Goal: Transaction & Acquisition: Book appointment/travel/reservation

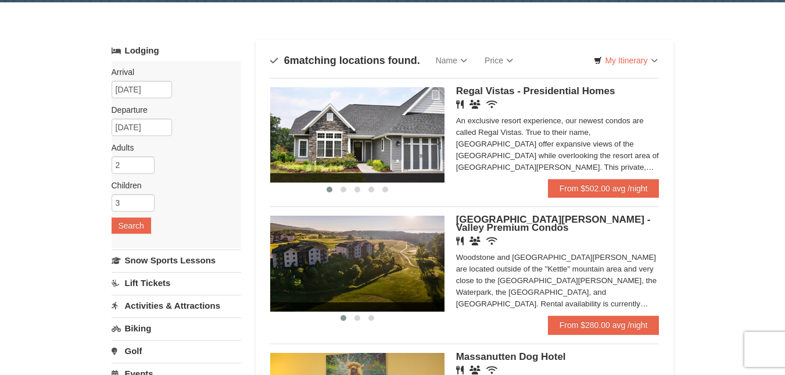
scroll to position [42, 0]
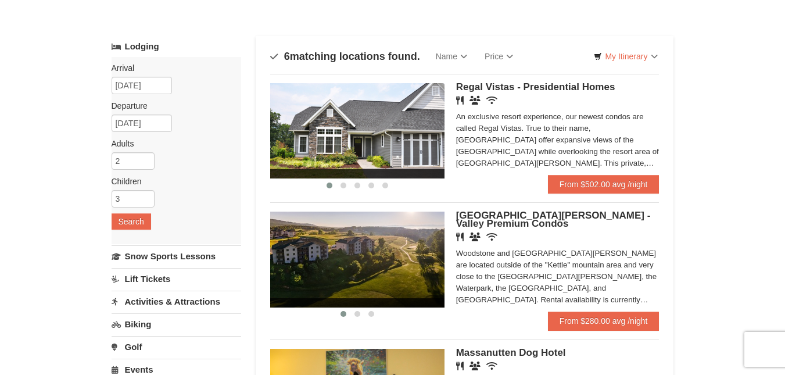
click at [380, 128] on img at bounding box center [357, 130] width 174 height 95
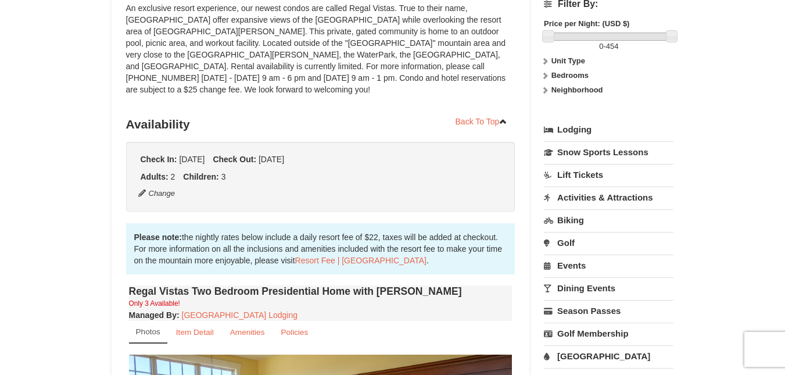
scroll to position [173, 0]
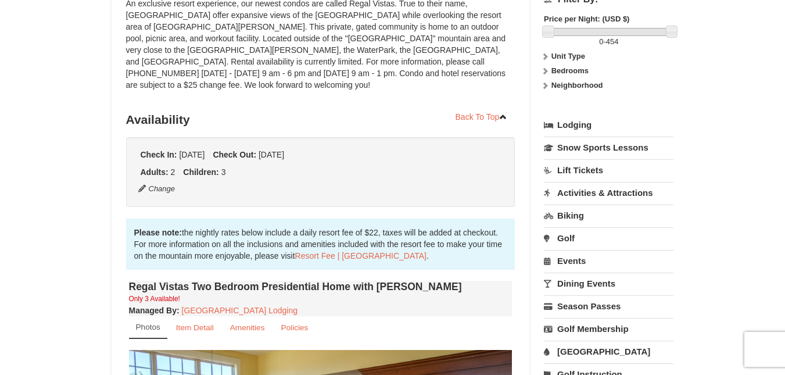
drag, startPoint x: 785, startPoint y: 133, endPoint x: 793, endPoint y: 191, distance: 58.2
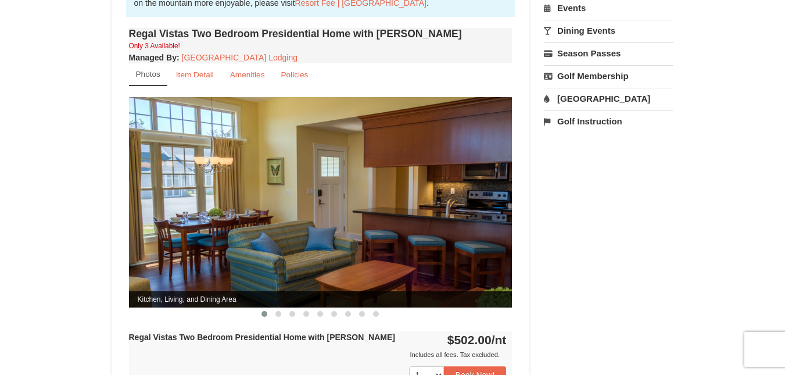
scroll to position [472, 0]
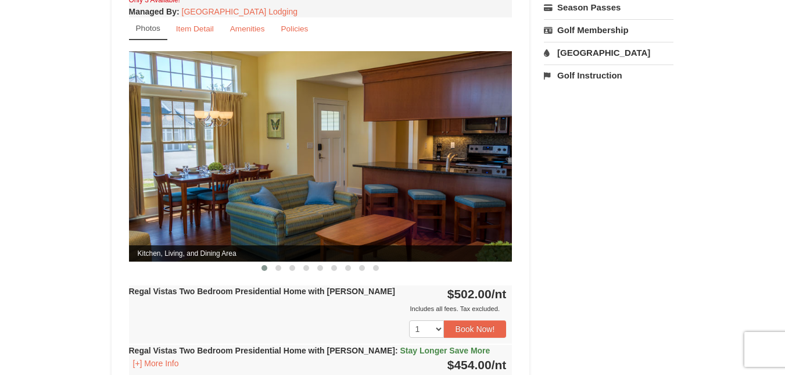
click at [496, 151] on img at bounding box center [321, 156] width 384 height 210
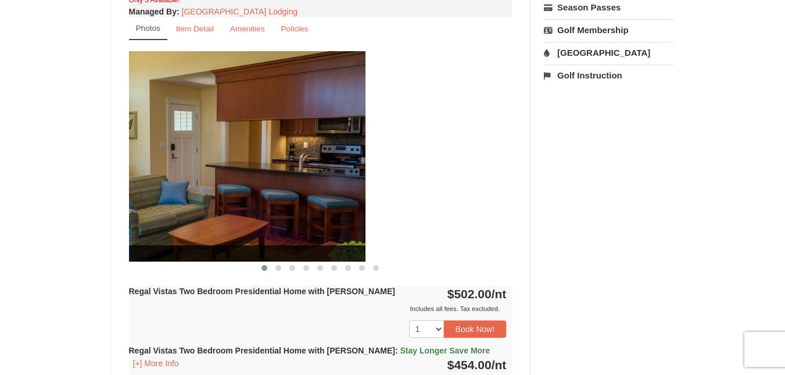
drag, startPoint x: 404, startPoint y: 242, endPoint x: 257, endPoint y: 228, distance: 147.7
click at [257, 228] on div "Kitchen, Living, and Dining Area" at bounding box center [174, 156] width 384 height 210
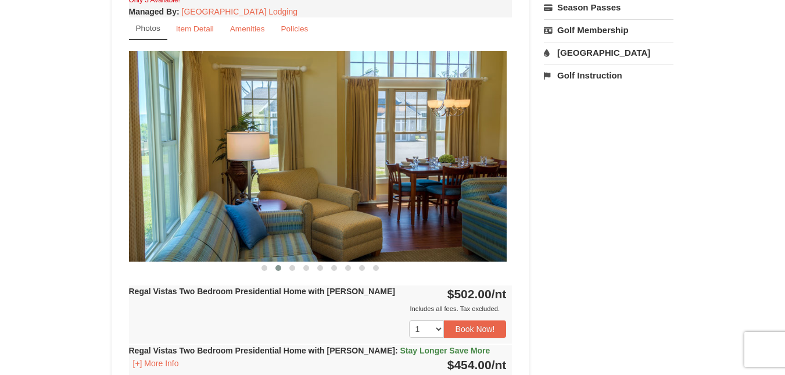
drag, startPoint x: 457, startPoint y: 195, endPoint x: 226, endPoint y: 187, distance: 230.8
click at [226, 187] on img at bounding box center [315, 156] width 384 height 210
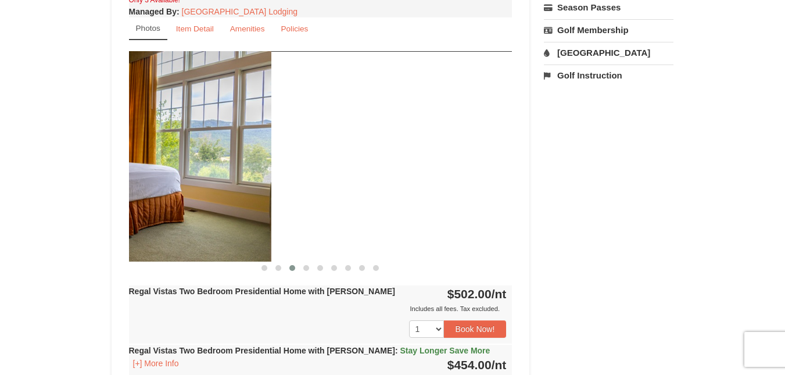
drag, startPoint x: 438, startPoint y: 171, endPoint x: 171, endPoint y: 201, distance: 268.4
click at [171, 201] on img at bounding box center [80, 156] width 384 height 210
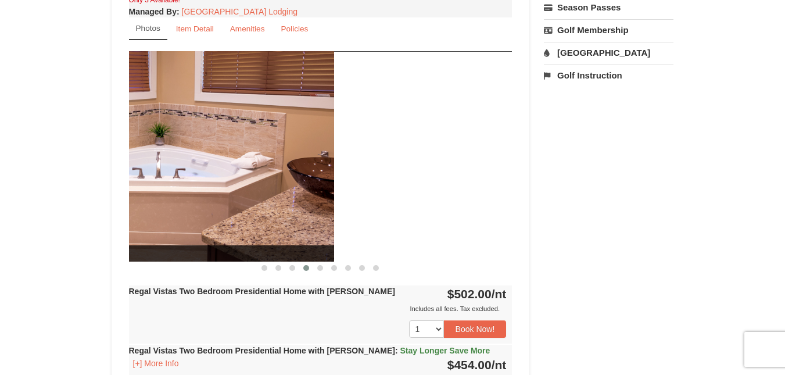
drag, startPoint x: 421, startPoint y: 132, endPoint x: 202, endPoint y: 156, distance: 220.9
click at [239, 145] on img at bounding box center [143, 156] width 384 height 210
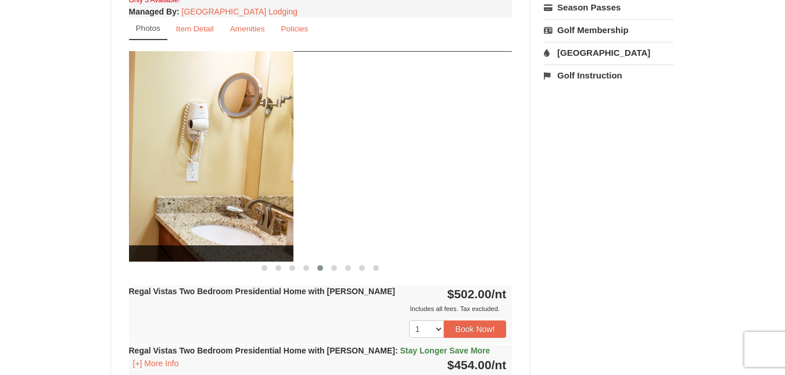
drag, startPoint x: 449, startPoint y: 128, endPoint x: 62, endPoint y: 184, distance: 391.1
click at [62, 184] on div "× <<Back to results Regal Vistas - Presidential Homes Book from $454! 1822 Reso…" at bounding box center [392, 142] width 785 height 1146
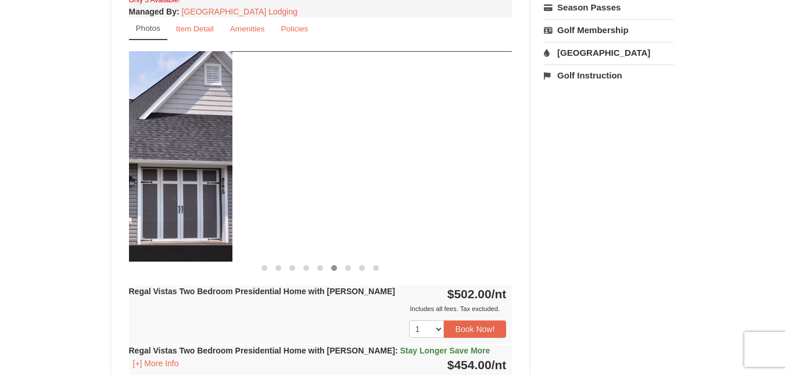
drag, startPoint x: 439, startPoint y: 159, endPoint x: 37, endPoint y: 219, distance: 406.0
click at [37, 219] on div "× <<Back to results Regal Vistas - Presidential Homes Book from $454! 1822 Reso…" at bounding box center [392, 142] width 785 height 1146
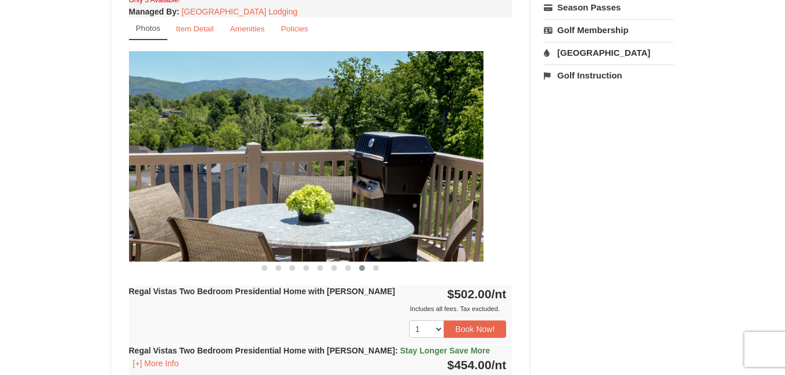
drag, startPoint x: 450, startPoint y: 172, endPoint x: 234, endPoint y: 209, distance: 218.8
click at [234, 209] on img at bounding box center [292, 156] width 384 height 210
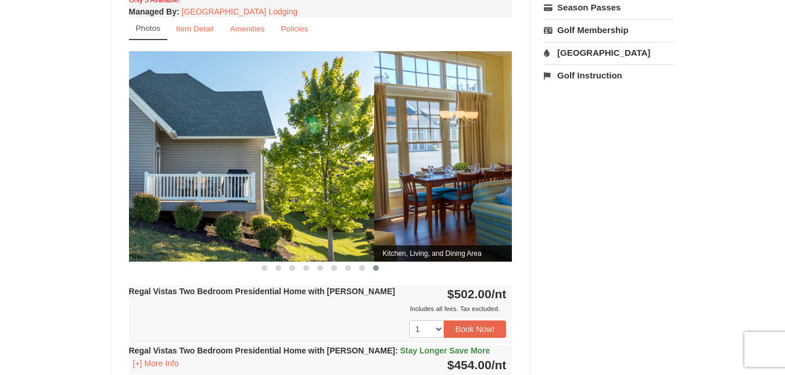
drag, startPoint x: 477, startPoint y: 174, endPoint x: 274, endPoint y: 207, distance: 206.2
click at [274, 207] on img at bounding box center [183, 156] width 384 height 210
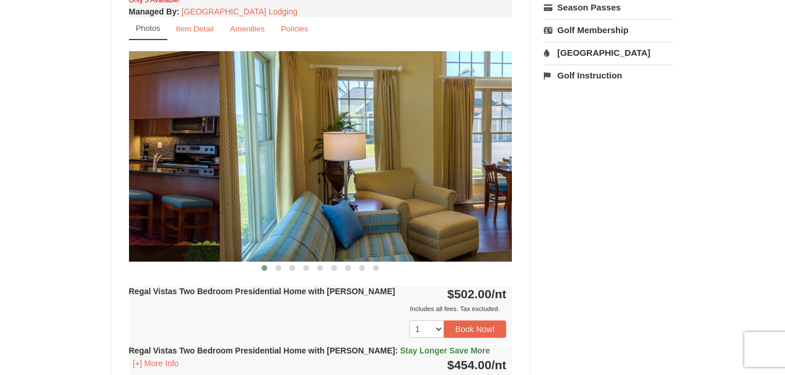
drag, startPoint x: 438, startPoint y: 164, endPoint x: 125, endPoint y: 207, distance: 315.6
click at [125, 207] on div "Book from $454! 1822 Resort Drive, Massanutten, VA Availability Amenities Polic…" at bounding box center [321, 164] width 418 height 1047
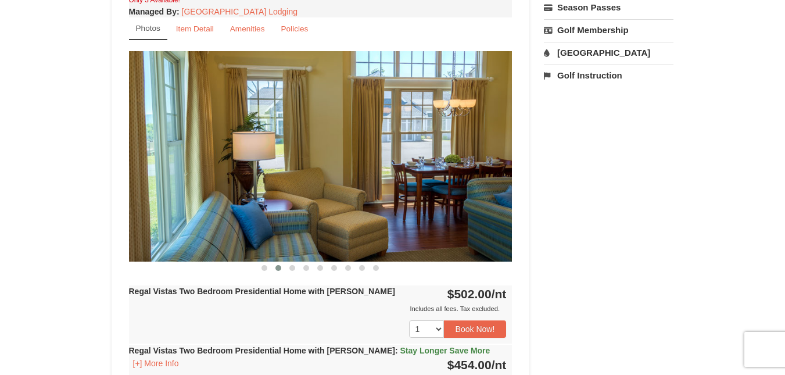
drag, startPoint x: 495, startPoint y: 164, endPoint x: 344, endPoint y: 198, distance: 154.4
click at [344, 198] on img at bounding box center [321, 156] width 384 height 210
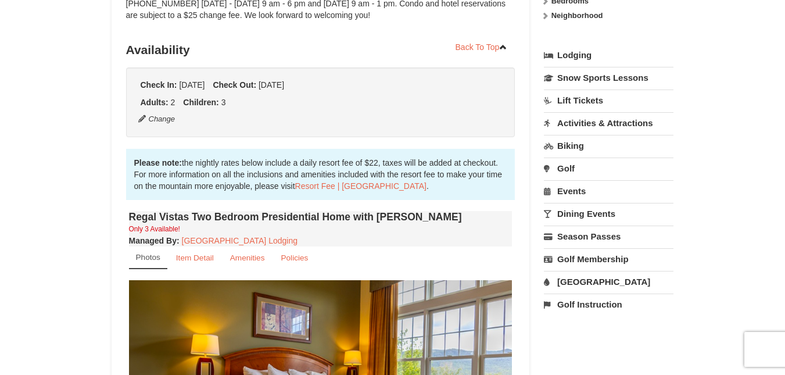
scroll to position [241, 0]
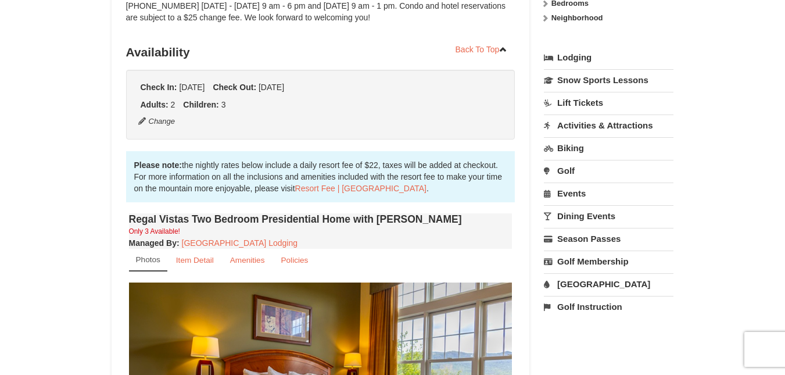
click at [580, 286] on link "[GEOGRAPHIC_DATA]" at bounding box center [609, 284] width 130 height 22
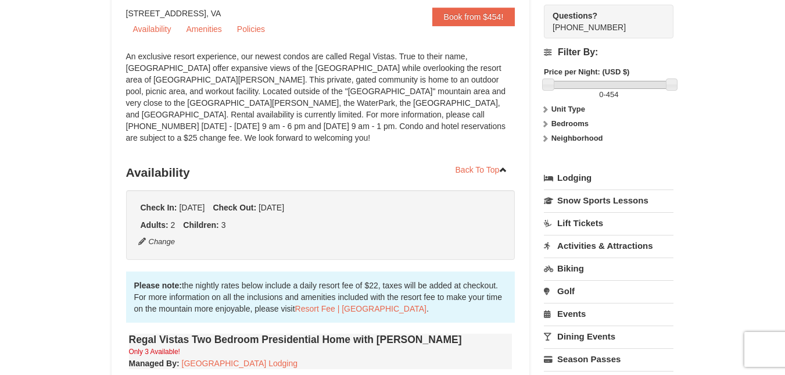
scroll to position [0, 0]
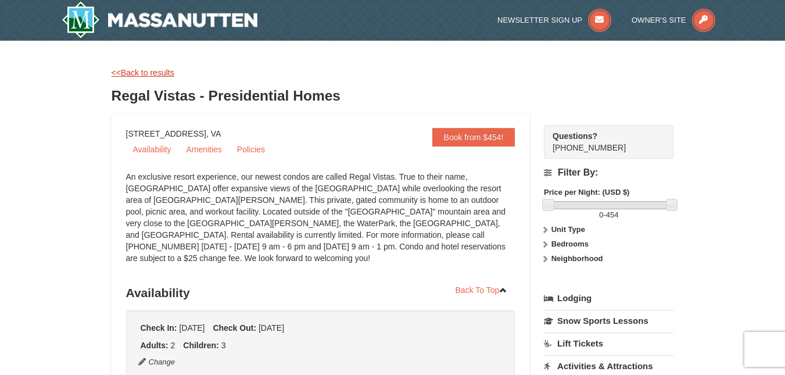
click at [142, 71] on link "<<Back to results" at bounding box center [143, 72] width 63 height 9
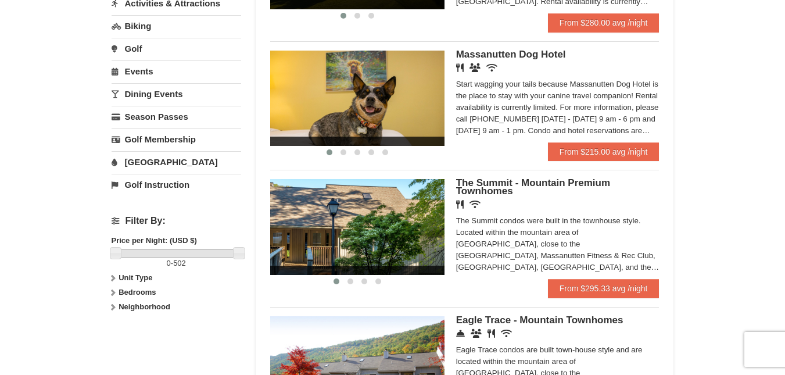
scroll to position [343, 0]
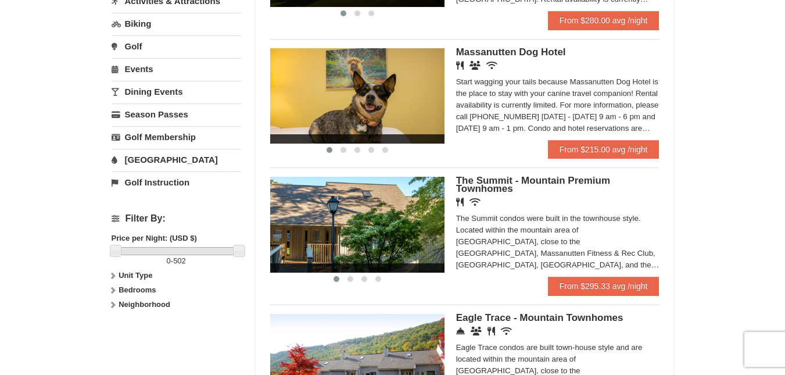
click at [124, 289] on strong "Bedrooms" at bounding box center [137, 289] width 37 height 9
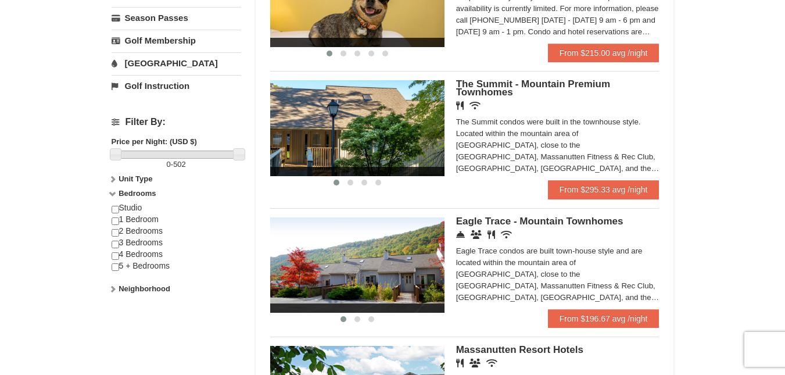
scroll to position [446, 0]
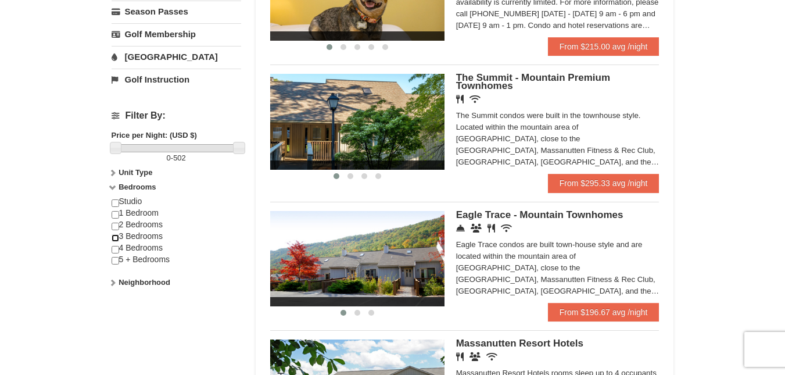
click at [113, 237] on input "checkbox" at bounding box center [116, 238] width 8 height 8
checkbox input "true"
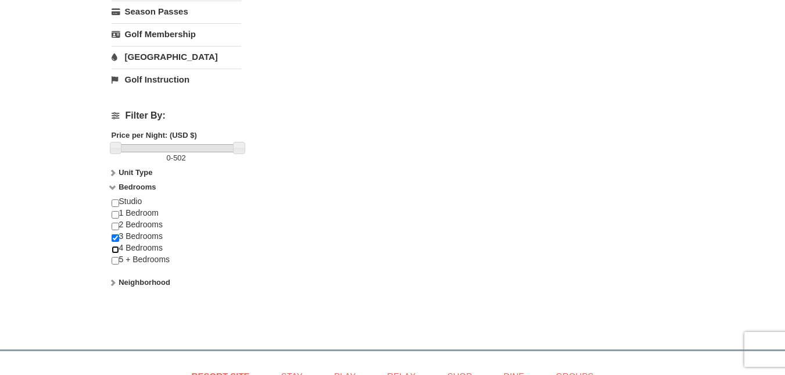
click at [115, 246] on input "checkbox" at bounding box center [116, 250] width 8 height 8
click at [114, 246] on input "checkbox" at bounding box center [116, 250] width 8 height 8
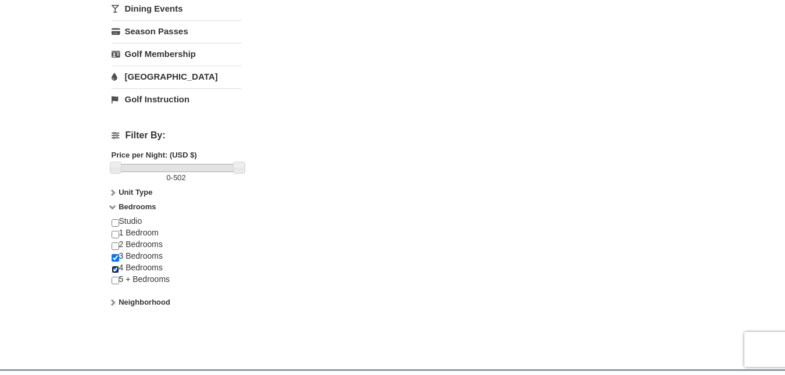
scroll to position [435, 0]
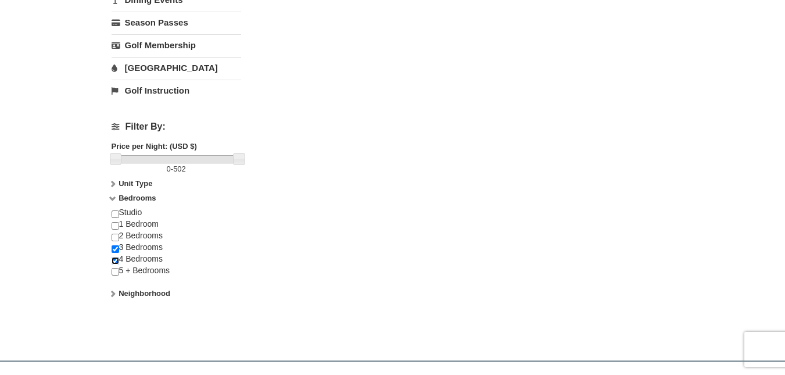
click at [114, 262] on input "checkbox" at bounding box center [116, 261] width 8 height 8
checkbox input "false"
click at [113, 250] on input "checkbox" at bounding box center [116, 249] width 8 height 8
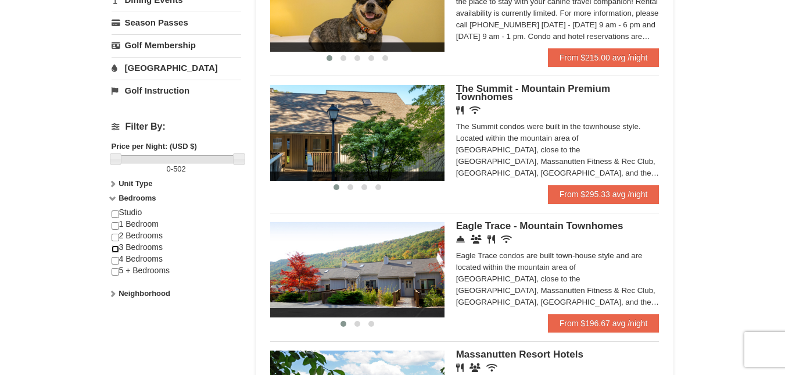
click at [117, 249] on input "checkbox" at bounding box center [116, 249] width 8 height 8
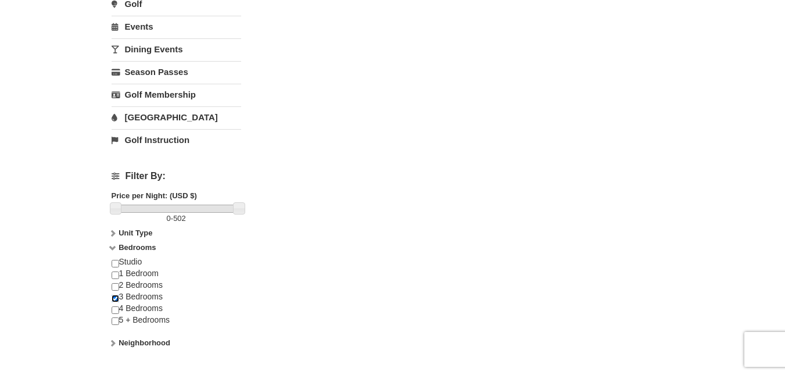
scroll to position [389, 0]
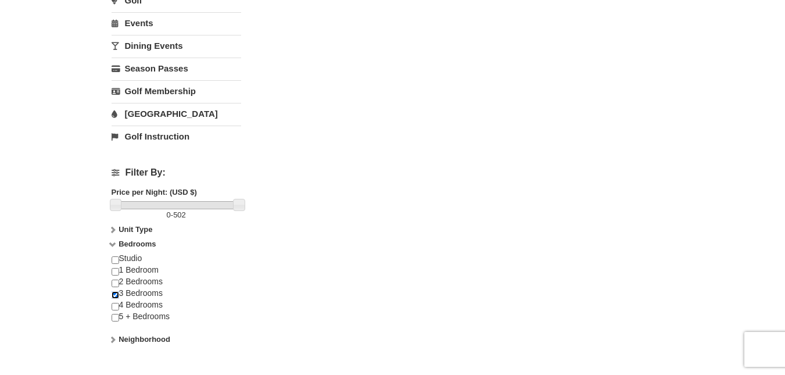
click at [114, 293] on input "checkbox" at bounding box center [116, 295] width 8 height 8
checkbox input "false"
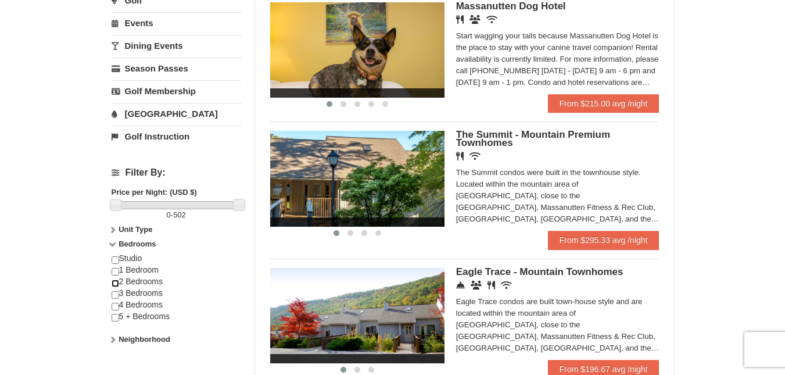
click at [113, 285] on input "checkbox" at bounding box center [116, 284] width 8 height 8
checkbox input "true"
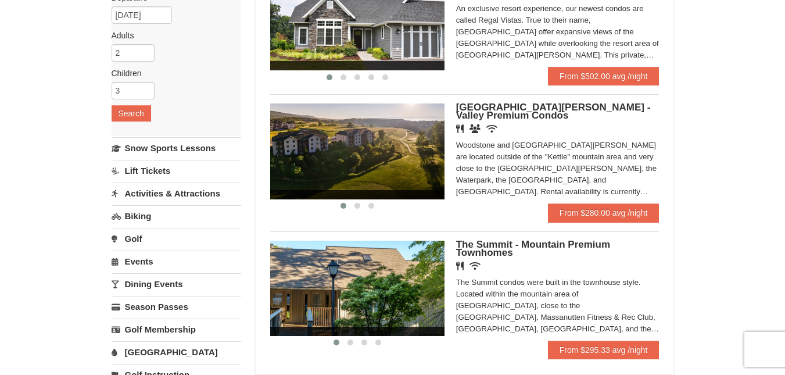
scroll to position [0, 0]
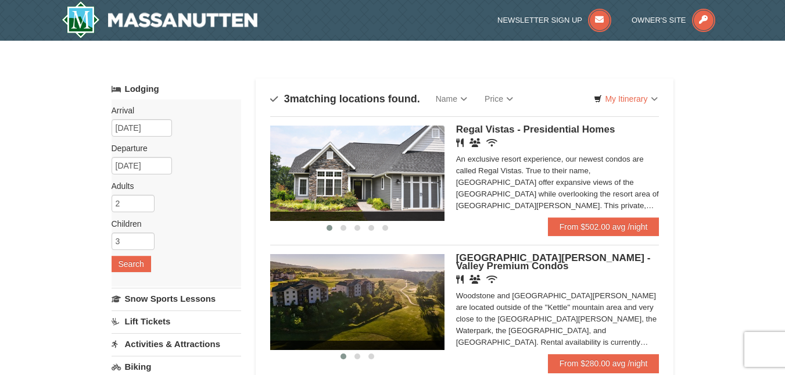
click at [579, 158] on div "An exclusive resort experience, our newest condos are called Regal Vistas. True…" at bounding box center [557, 182] width 203 height 58
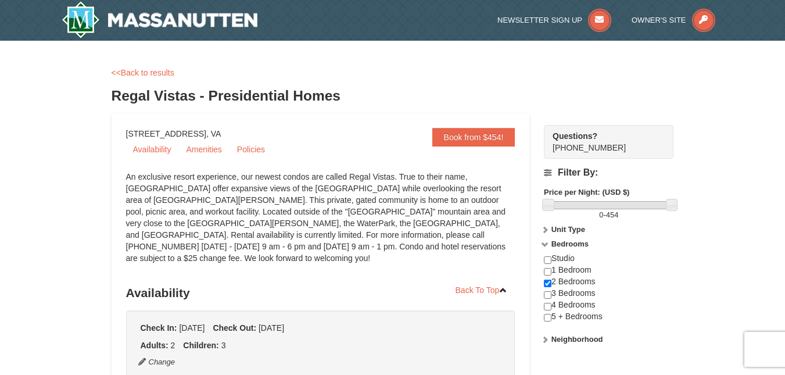
click at [578, 165] on div "Filter By: Price per Night: (USD $) 0 - 454 Unit Type Condominium Rating Proper…" at bounding box center [609, 258] width 130 height 198
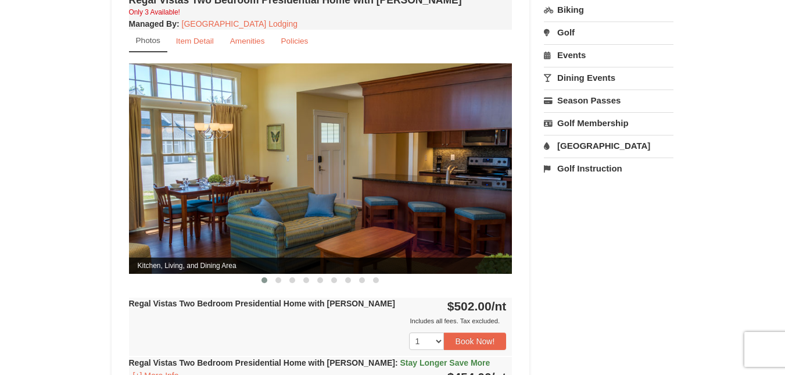
scroll to position [470, 0]
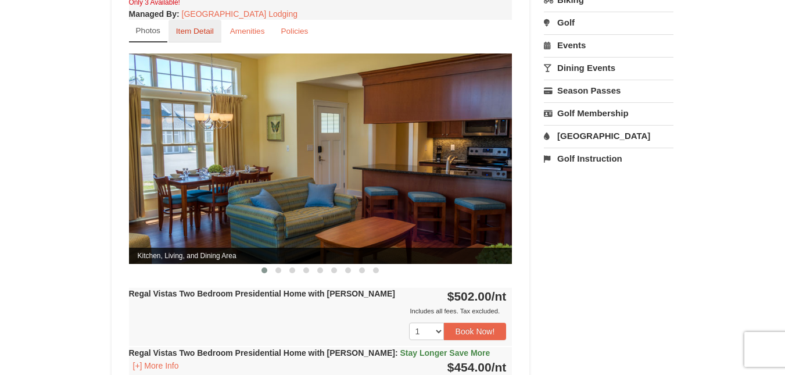
click at [195, 20] on link "Item Detail" at bounding box center [195, 31] width 53 height 23
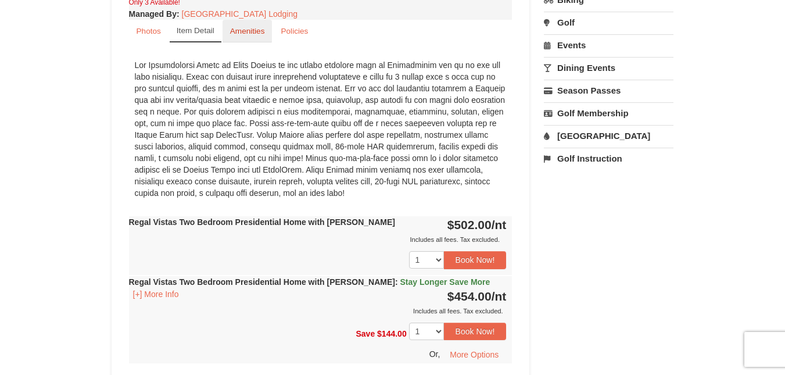
click at [241, 27] on small "Amenities" at bounding box center [247, 31] width 35 height 9
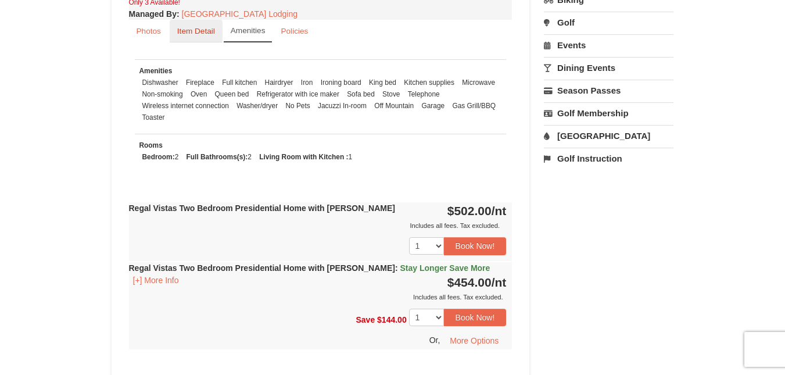
click at [187, 27] on small "Item Detail" at bounding box center [196, 31] width 38 height 9
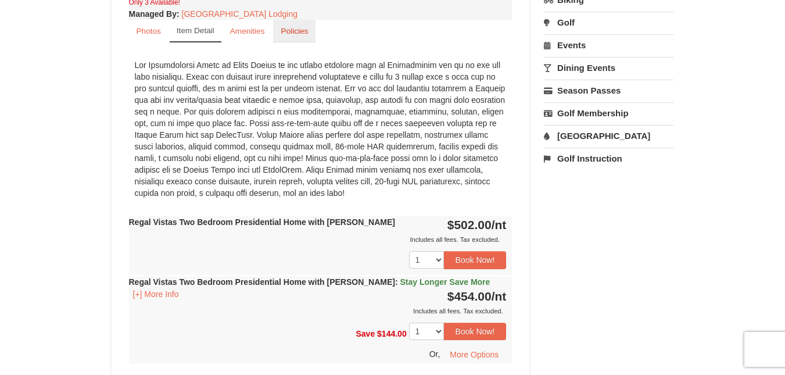
click at [286, 27] on small "Policies" at bounding box center [294, 31] width 27 height 9
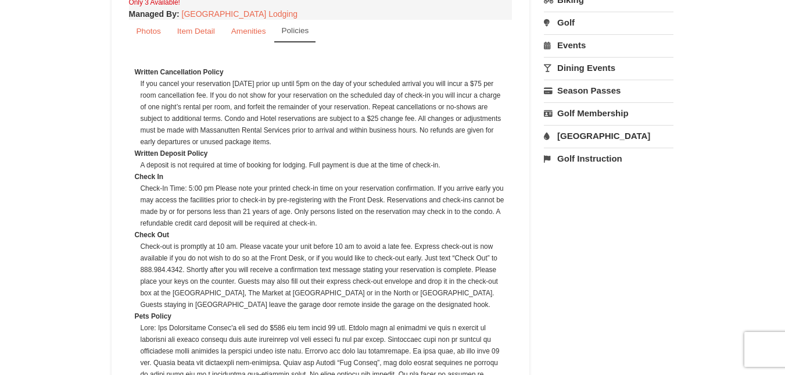
click at [438, 78] on dd "If you cancel your reservation within 7 days prior up until 5pm on the day of y…" at bounding box center [324, 113] width 366 height 70
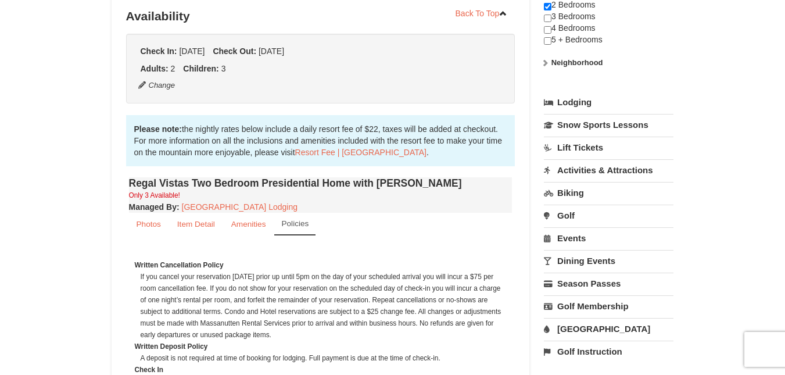
scroll to position [0, 0]
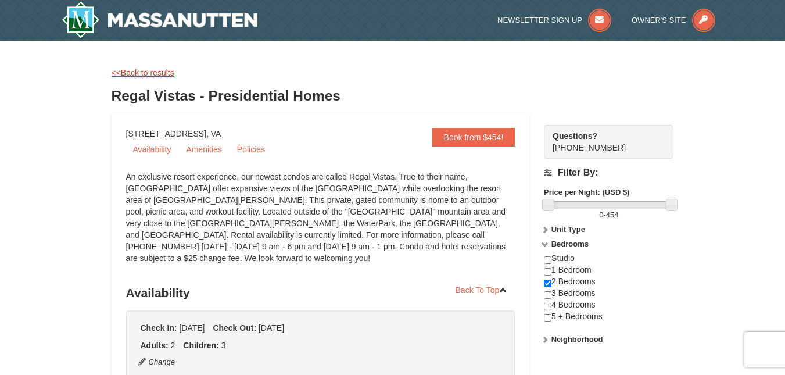
click at [140, 69] on link "<<Back to results" at bounding box center [143, 72] width 63 height 9
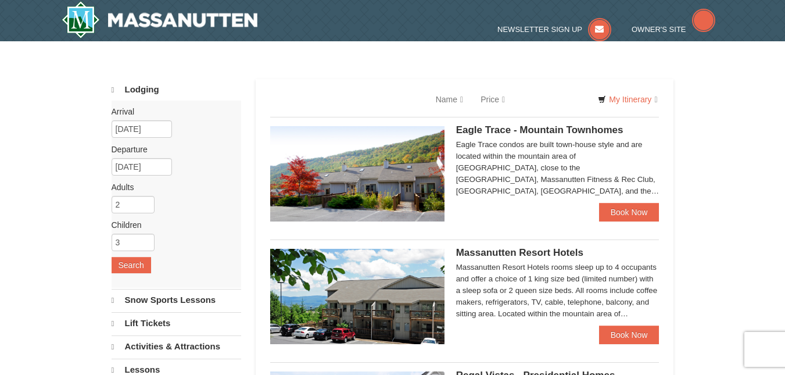
select select "10"
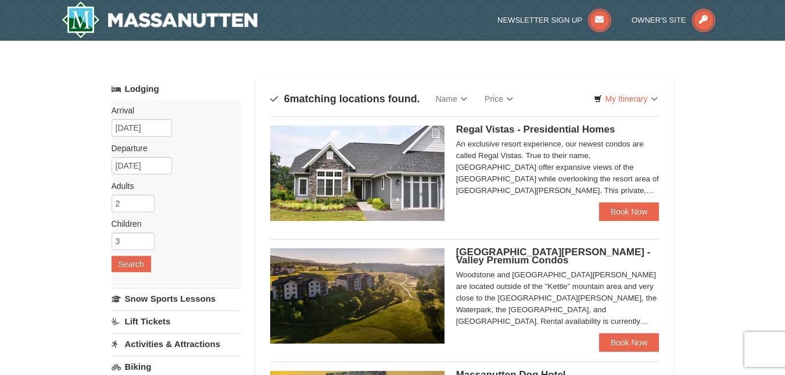
click at [558, 128] on span "Regal Vistas - Presidential Homes" at bounding box center [535, 129] width 159 height 11
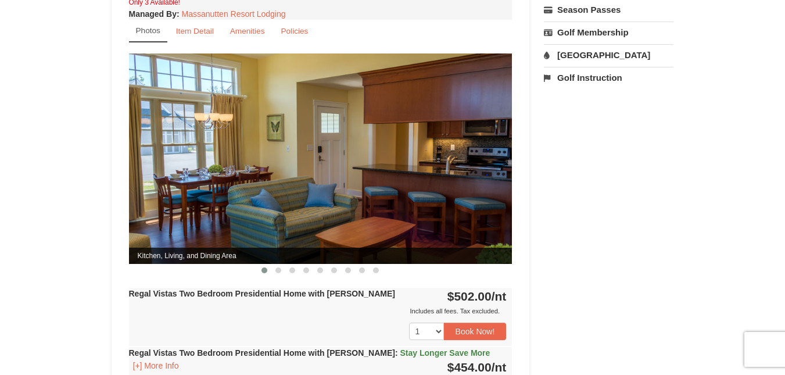
scroll to position [501, 0]
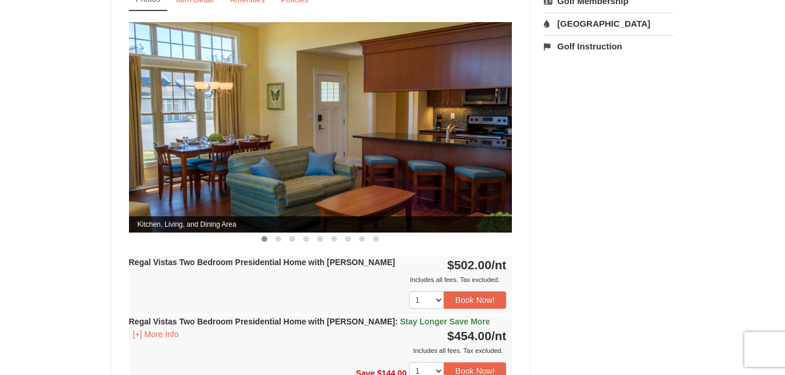
click at [496, 124] on img at bounding box center [321, 127] width 384 height 210
click at [502, 114] on img at bounding box center [321, 127] width 384 height 210
click at [375, 177] on img at bounding box center [321, 127] width 384 height 210
click at [278, 236] on span at bounding box center [278, 239] width 6 height 6
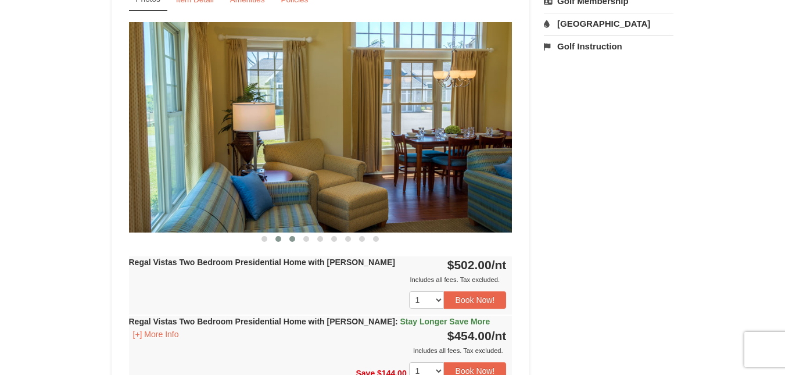
click at [291, 236] on span at bounding box center [292, 239] width 6 height 6
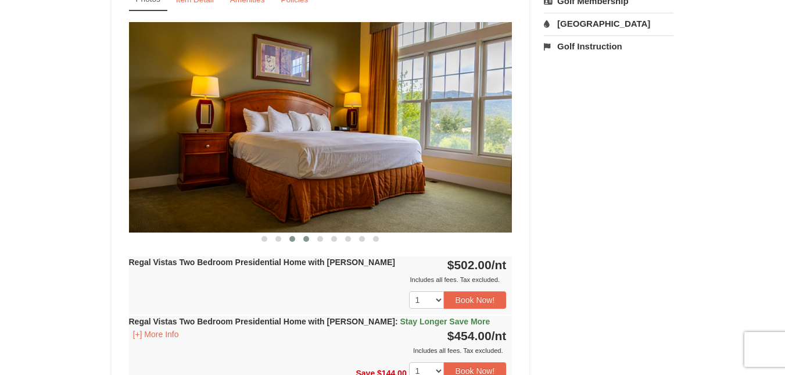
click at [307, 236] on span at bounding box center [306, 239] width 6 height 6
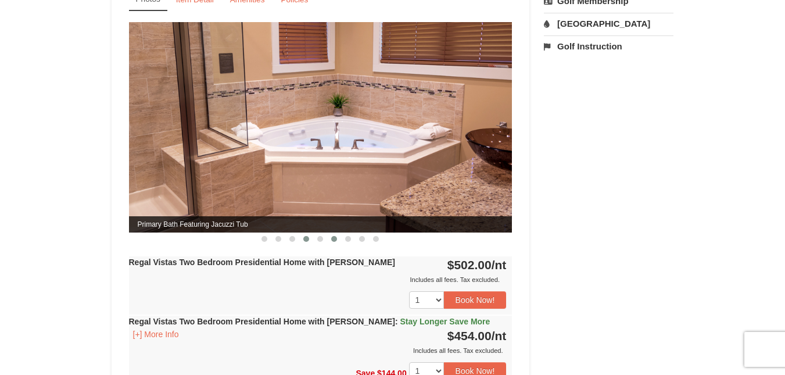
click at [334, 236] on span at bounding box center [334, 239] width 6 height 6
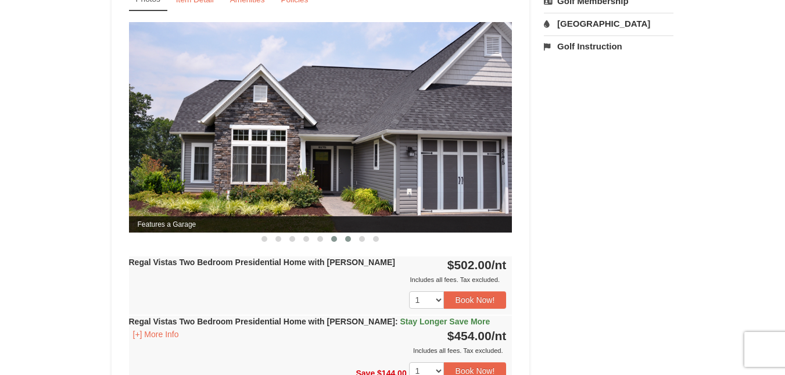
click at [349, 236] on span at bounding box center [348, 239] width 6 height 6
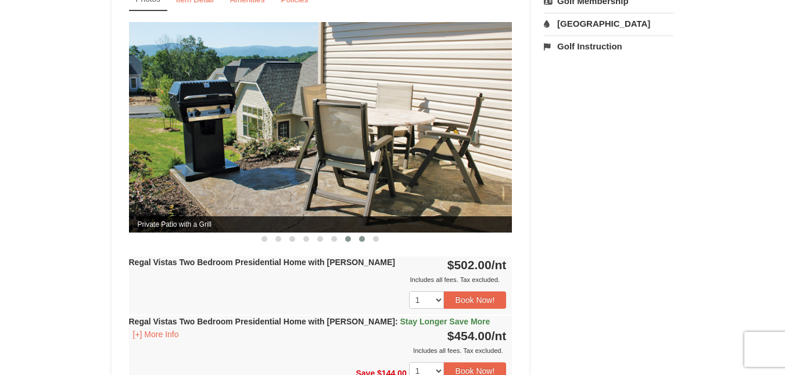
click at [364, 236] on span at bounding box center [362, 239] width 6 height 6
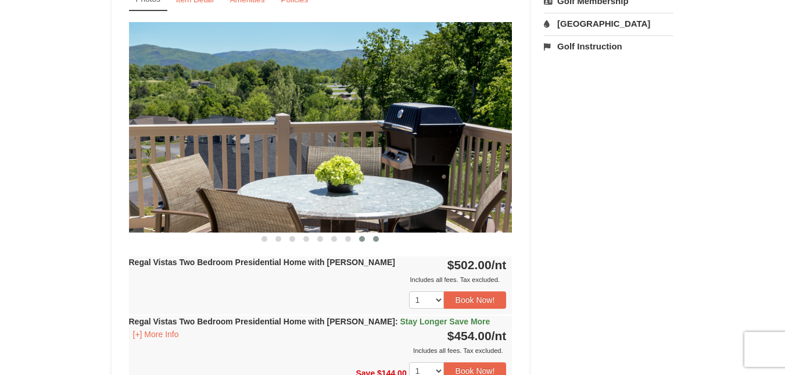
click at [376, 236] on span at bounding box center [376, 239] width 6 height 6
